Goal: Task Accomplishment & Management: Complete application form

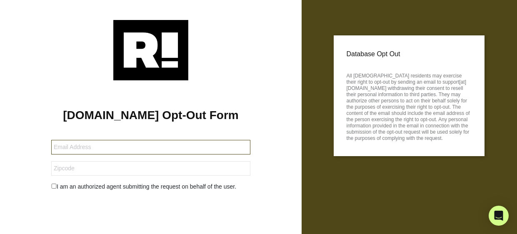
click at [237, 154] on input "text" at bounding box center [150, 147] width 199 height 15
type input "bfallecker90@gmail.com"
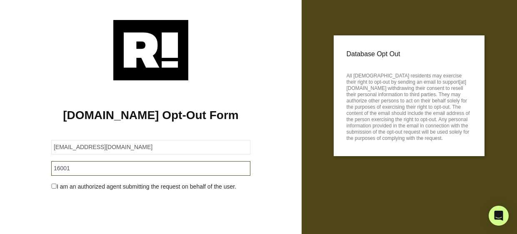
type input "16001"
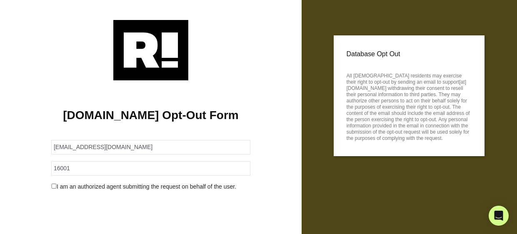
click at [55, 189] on input "checkbox" at bounding box center [53, 186] width 5 height 5
checkbox input "true"
click at [137, 121] on h1 "[DOMAIN_NAME] Opt-Out Form" at bounding box center [150, 115] width 276 height 14
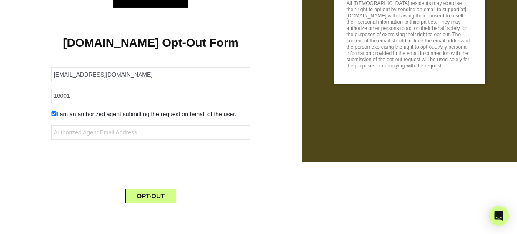
scroll to position [101, 0]
click at [146, 199] on button "OPT-OUT" at bounding box center [150, 196] width 51 height 14
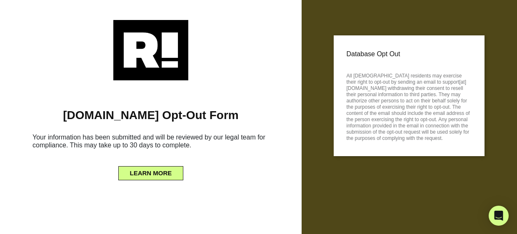
click at [218, 142] on h6 "Your information has been submitted and will be reviewed by our legal team for …" at bounding box center [150, 143] width 276 height 26
click at [159, 173] on button "LEARN MORE" at bounding box center [150, 173] width 65 height 14
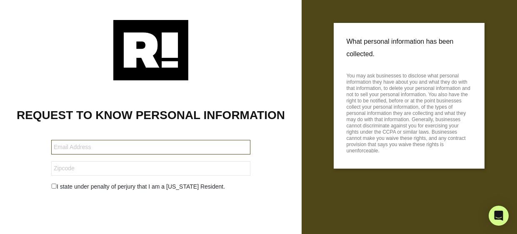
click at [117, 154] on input "text" at bounding box center [150, 147] width 199 height 15
type input "bfallecker90@gmail.com"
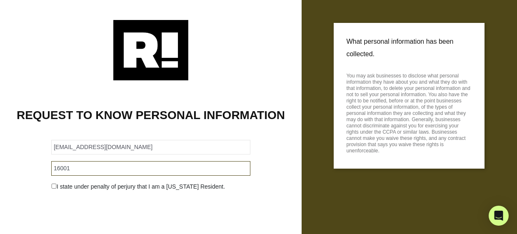
type input "16001"
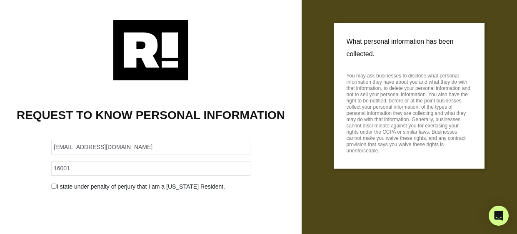
click at [52, 189] on input "checkbox" at bounding box center [53, 186] width 5 height 5
checkbox input "true"
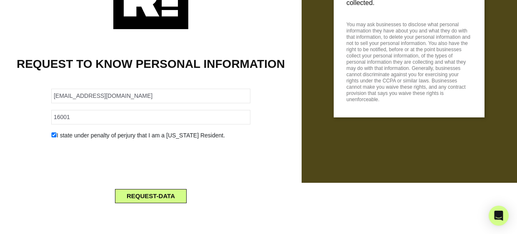
scroll to position [77, 0]
click at [127, 191] on button "REQUEST-DATA" at bounding box center [151, 196] width 72 height 14
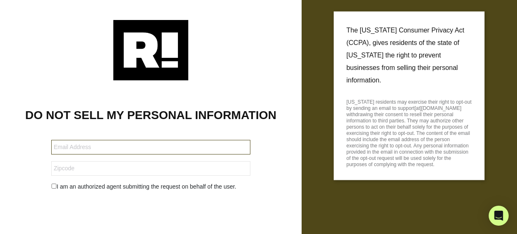
click at [191, 154] on input "text" at bounding box center [150, 147] width 199 height 15
type input "bfallecker90@gmail.com"
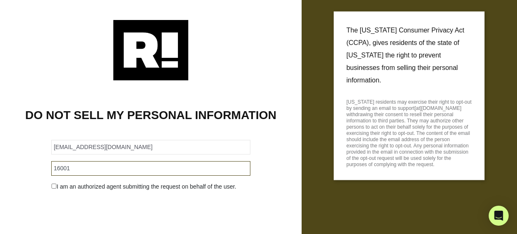
type input "16001"
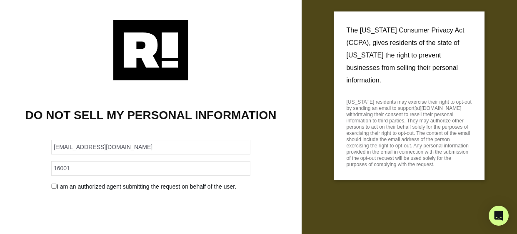
click at [52, 189] on input "checkbox" at bounding box center [53, 186] width 5 height 5
checkbox input "true"
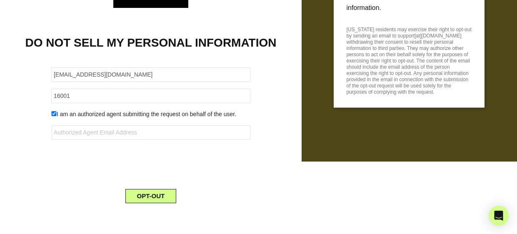
scroll to position [101, 0]
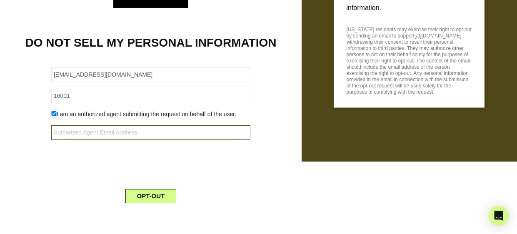
click at [105, 130] on input "text" at bounding box center [150, 132] width 199 height 15
type input "bfallecker90@gmail.com"
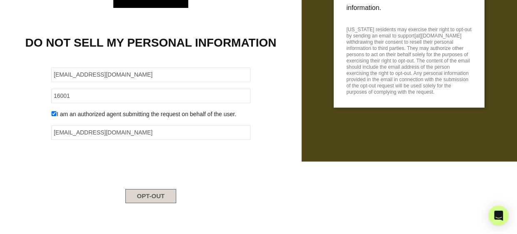
click at [135, 192] on button "OPT-OUT" at bounding box center [150, 196] width 51 height 14
